Goal: Task Accomplishment & Management: Use online tool/utility

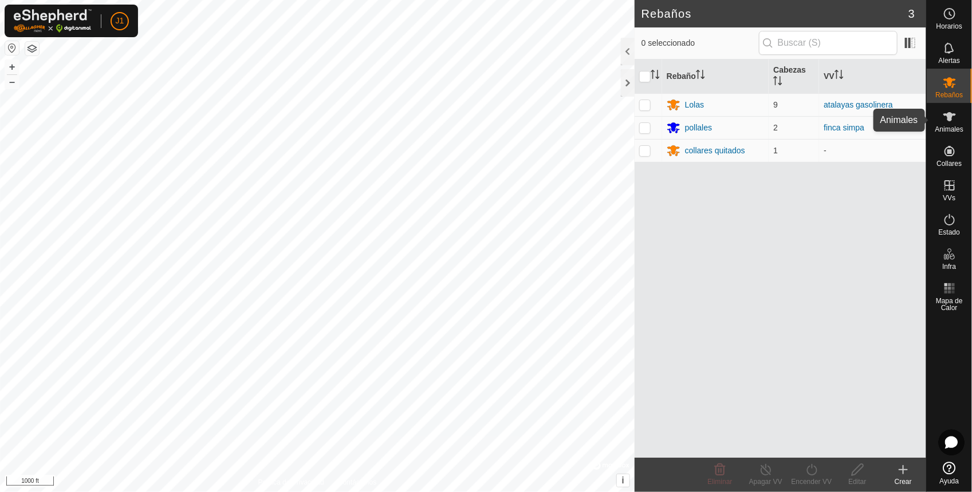
click at [959, 129] on span "Animales" at bounding box center [949, 129] width 28 height 7
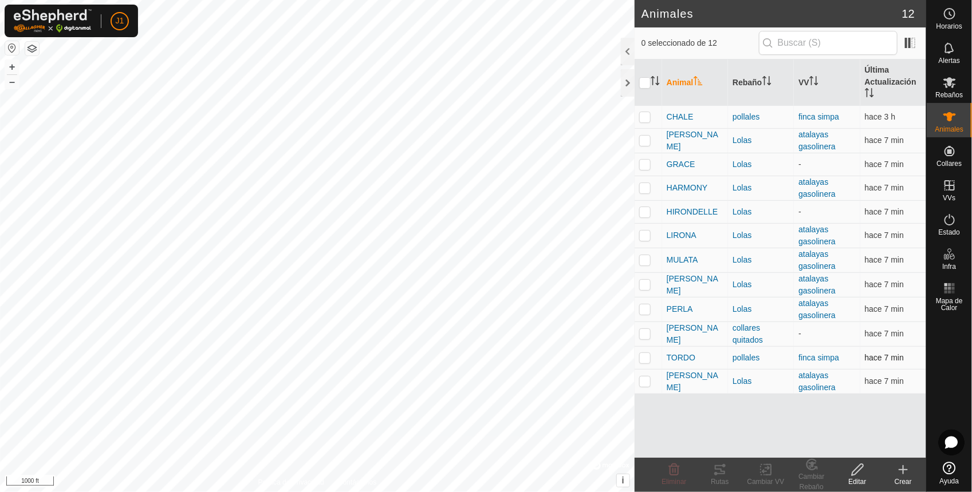
click at [641, 359] on p-checkbox at bounding box center [644, 357] width 11 height 9
checkbox input "true"
click at [720, 471] on icon at bounding box center [719, 469] width 10 height 9
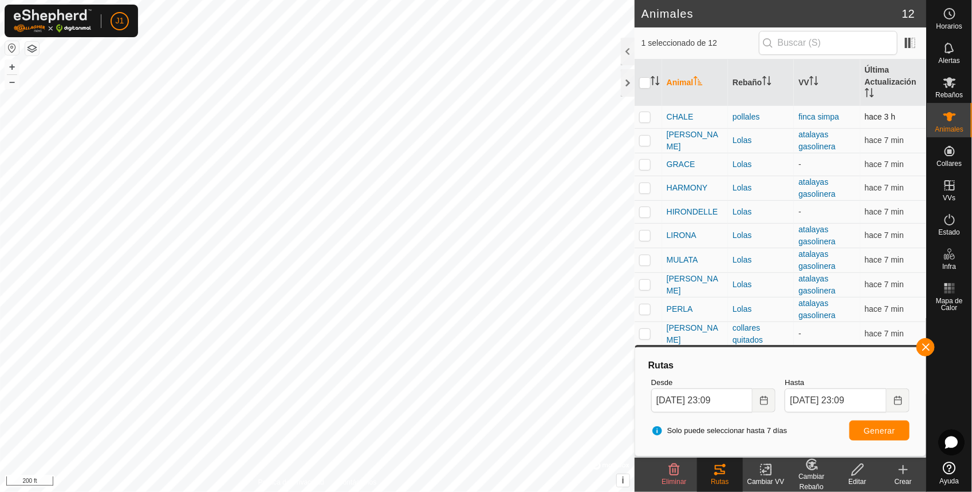
click at [648, 110] on td at bounding box center [647, 116] width 27 height 23
checkbox input "true"
click at [719, 465] on icon at bounding box center [719, 469] width 10 height 9
click at [929, 353] on button "button" at bounding box center [925, 347] width 18 height 18
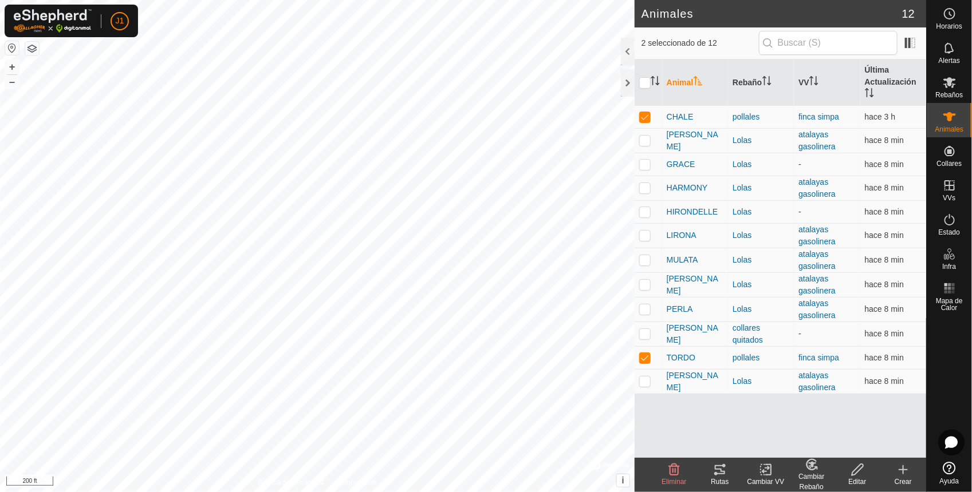
click at [721, 473] on icon at bounding box center [720, 470] width 14 height 14
click at [645, 362] on p-checkbox at bounding box center [644, 357] width 11 height 9
click at [650, 361] on td at bounding box center [647, 357] width 27 height 23
checkbox input "true"
click at [722, 472] on icon at bounding box center [720, 470] width 14 height 14
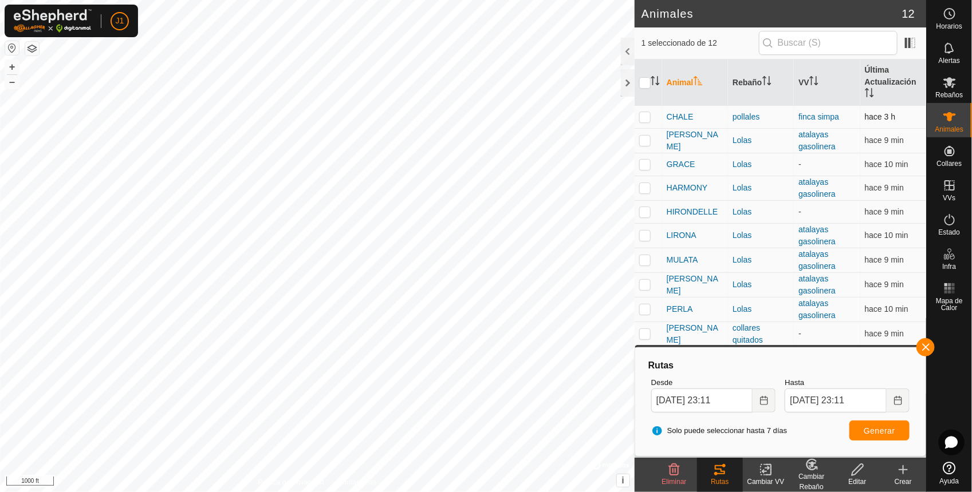
click at [635, 113] on td at bounding box center [647, 116] width 27 height 23
checkbox input "true"
drag, startPoint x: 650, startPoint y: 129, endPoint x: 634, endPoint y: 109, distance: 25.8
click at [648, 129] on td at bounding box center [647, 140] width 27 height 25
checkbox input "true"
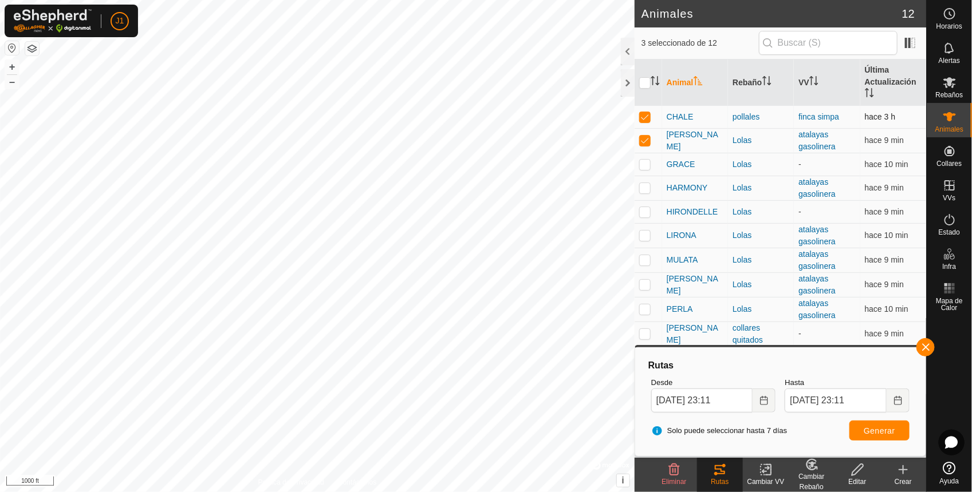
click at [649, 119] on p-checkbox at bounding box center [644, 116] width 11 height 9
checkbox input "false"
drag, startPoint x: 650, startPoint y: 166, endPoint x: 647, endPoint y: 181, distance: 15.7
click at [649, 166] on p-checkbox at bounding box center [644, 164] width 11 height 9
checkbox input "true"
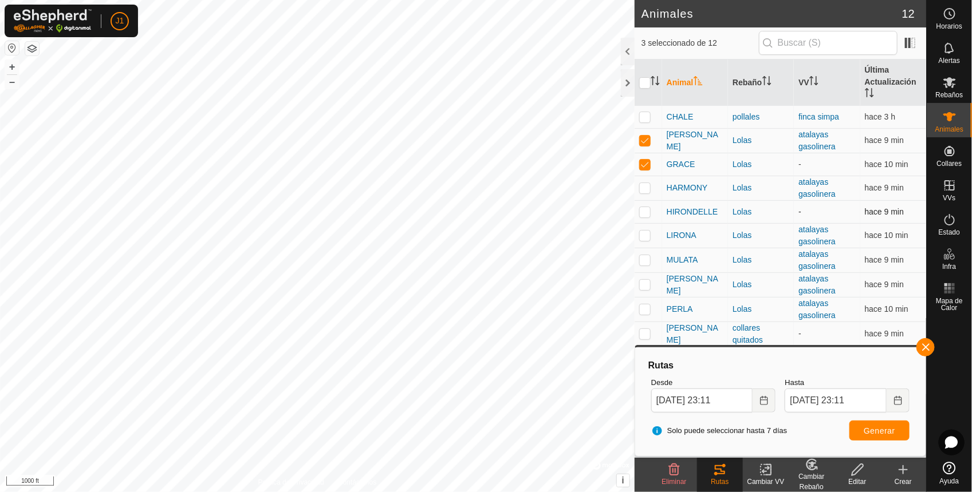
drag, startPoint x: 647, startPoint y: 193, endPoint x: 646, endPoint y: 202, distance: 8.1
click at [647, 198] on td at bounding box center [647, 188] width 27 height 25
checkbox input "true"
drag, startPoint x: 645, startPoint y: 212, endPoint x: 642, endPoint y: 239, distance: 26.6
click at [643, 227] on tbody "CHALE pollales finca simpa hace 3 h [PERSON_NAME] atalayas gasolinera hace 9 mi…" at bounding box center [779, 249] width 291 height 289
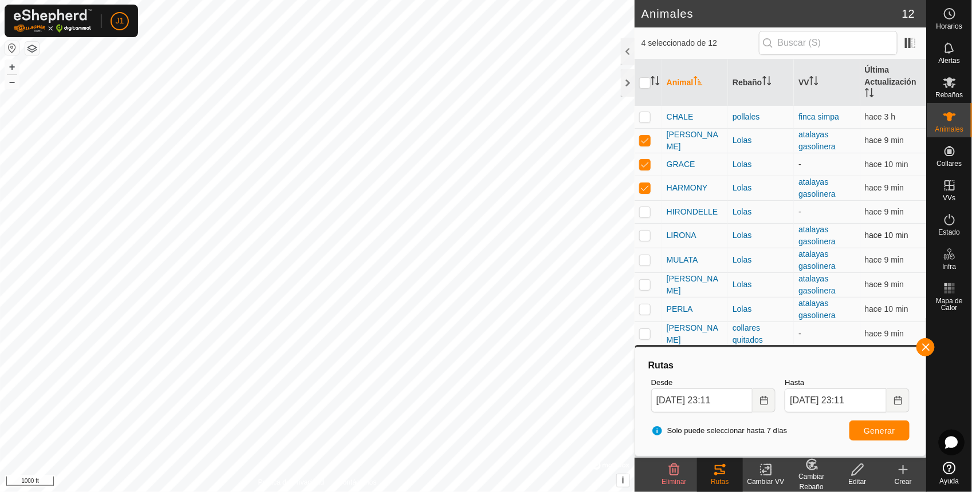
click at [651, 236] on td at bounding box center [647, 235] width 27 height 25
checkbox input "true"
click at [647, 215] on p-checkbox at bounding box center [644, 211] width 11 height 9
checkbox input "true"
click at [647, 263] on p-checkbox at bounding box center [644, 259] width 11 height 9
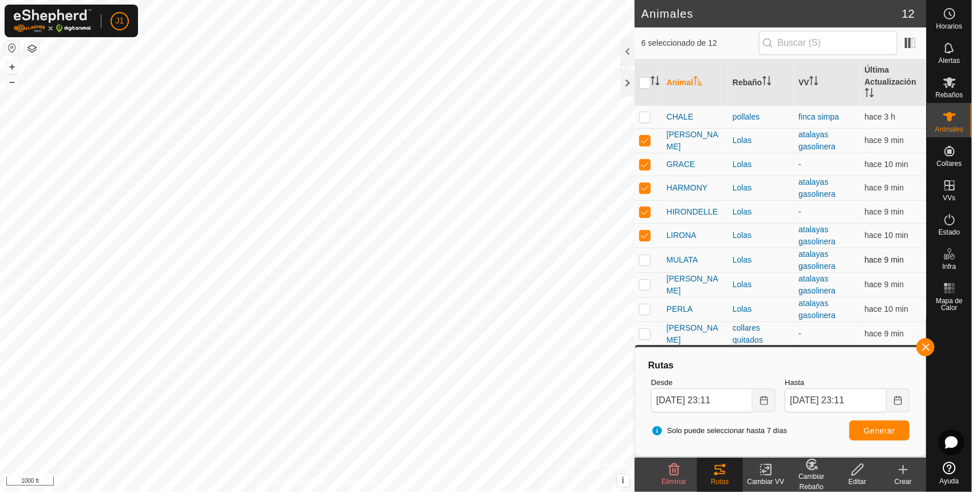
checkbox input "true"
click at [641, 295] on td at bounding box center [647, 285] width 27 height 25
checkbox input "true"
click at [643, 314] on p-checkbox at bounding box center [644, 309] width 11 height 9
checkbox input "true"
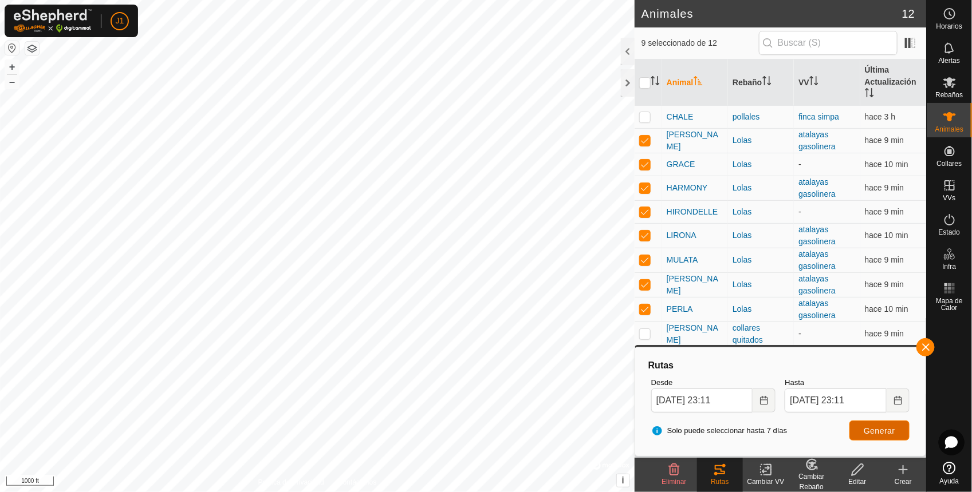
click at [888, 436] on button "Generar" at bounding box center [879, 431] width 60 height 20
click at [971, 299] on html "J1 Horarios Alertas Rebaños Animales Collares VVs Estado Infra Mapa de Calor Ay…" at bounding box center [486, 246] width 972 height 492
click at [7, 29] on div "J1 Horarios Alertas Rebaños Animales Collares VVs Estado Infra Mapa de Calor Ay…" at bounding box center [486, 246] width 972 height 492
